Goal: Task Accomplishment & Management: Manage account settings

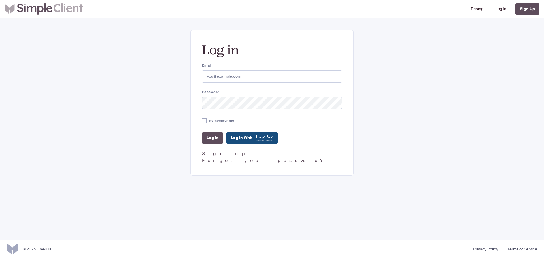
click at [211, 74] on input "Email" at bounding box center [272, 76] width 140 height 12
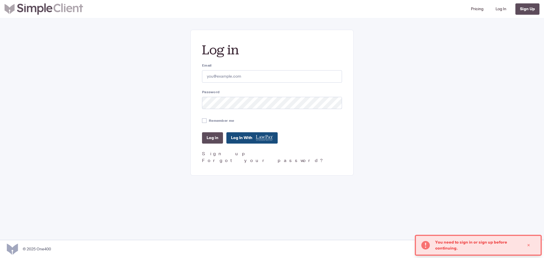
type input "[PERSON_NAME][EMAIL_ADDRESS][DOMAIN_NAME]"
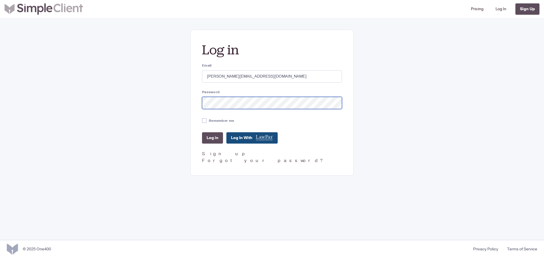
click at [202, 132] on input "Log in" at bounding box center [212, 137] width 21 height 11
click at [185, 100] on div "Log in Email elizabeth@divorce.com Password Remember me Log in Log In With Sign…" at bounding box center [272, 103] width 408 height 146
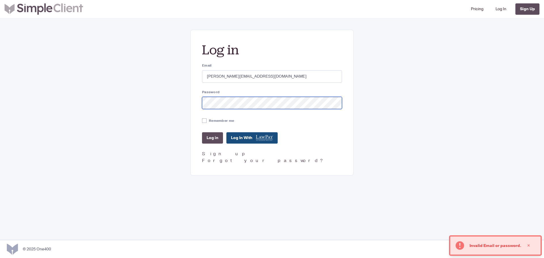
click at [202, 132] on input "Log in" at bounding box center [212, 137] width 21 height 11
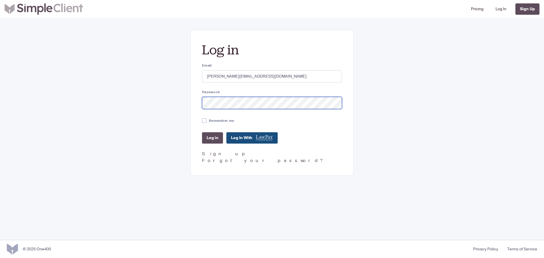
click at [202, 132] on input "Log in" at bounding box center [212, 137] width 21 height 11
click at [208, 139] on input "Log in" at bounding box center [212, 137] width 21 height 11
click at [202, 132] on input "Log in" at bounding box center [212, 137] width 21 height 11
